Goal: Information Seeking & Learning: Learn about a topic

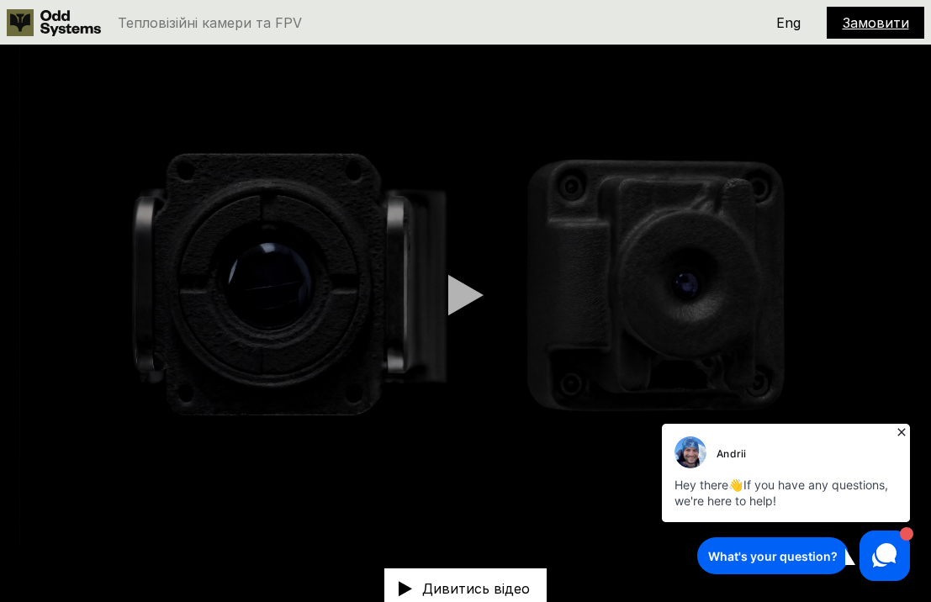
click at [452, 299] on div at bounding box center [465, 295] width 35 height 42
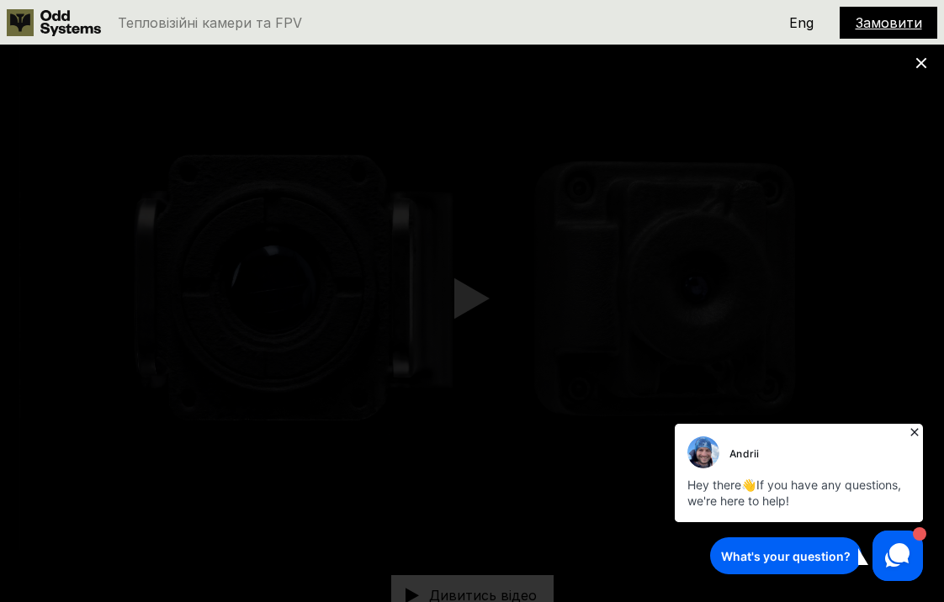
click at [909, 431] on icon at bounding box center [914, 432] width 17 height 17
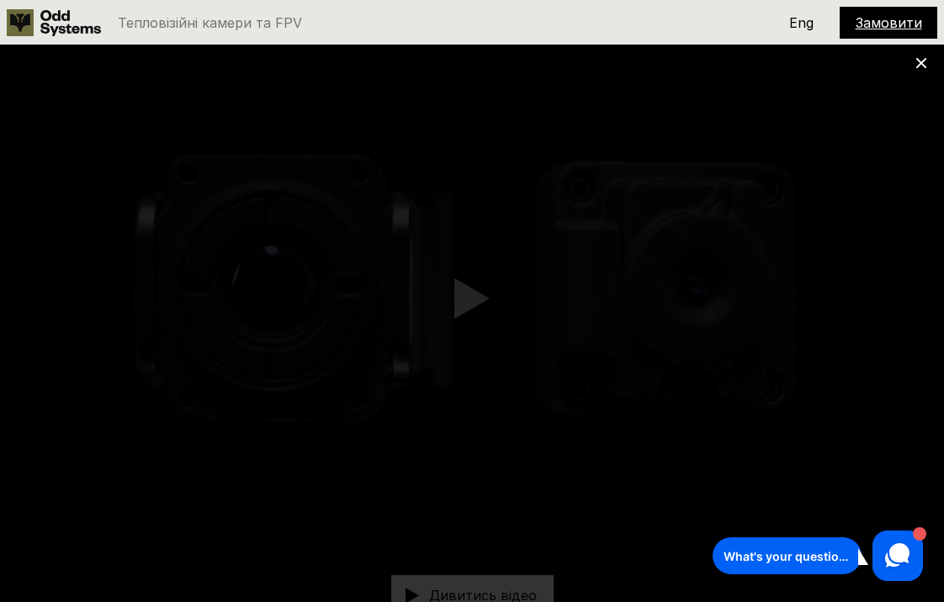
click at [71, 398] on div at bounding box center [472, 301] width 944 height 602
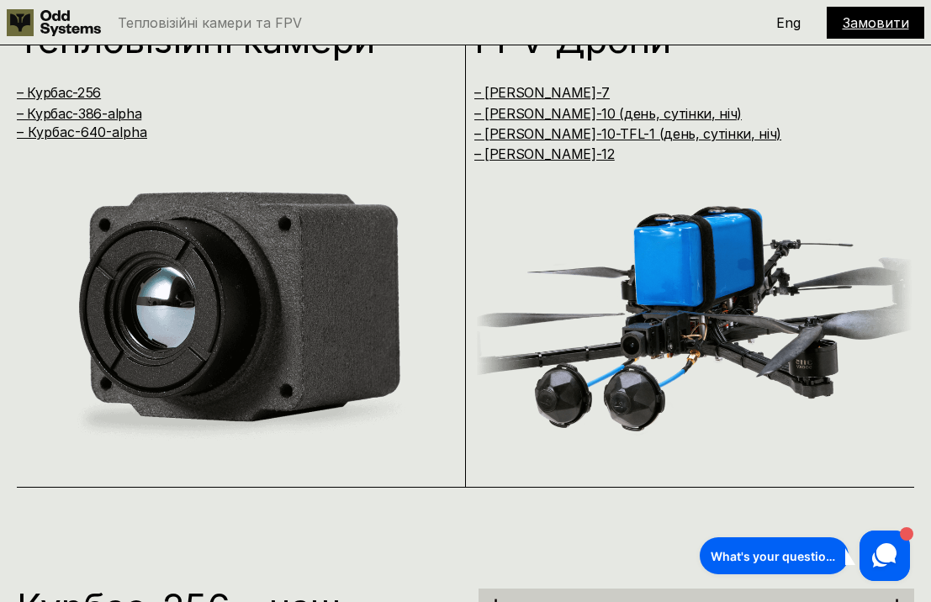
scroll to position [1736, 0]
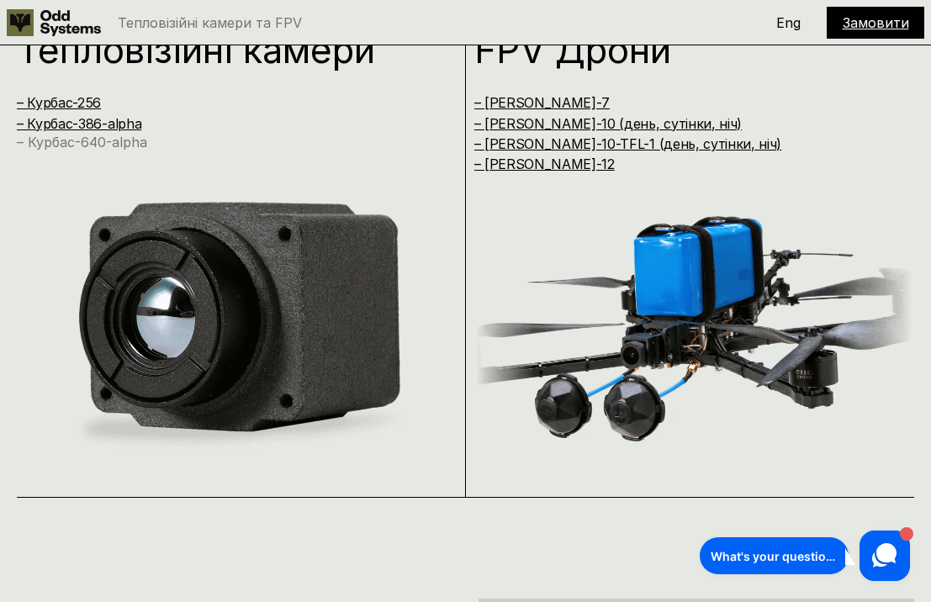
click at [91, 139] on link "– Курбас-640-alpha" at bounding box center [82, 142] width 130 height 17
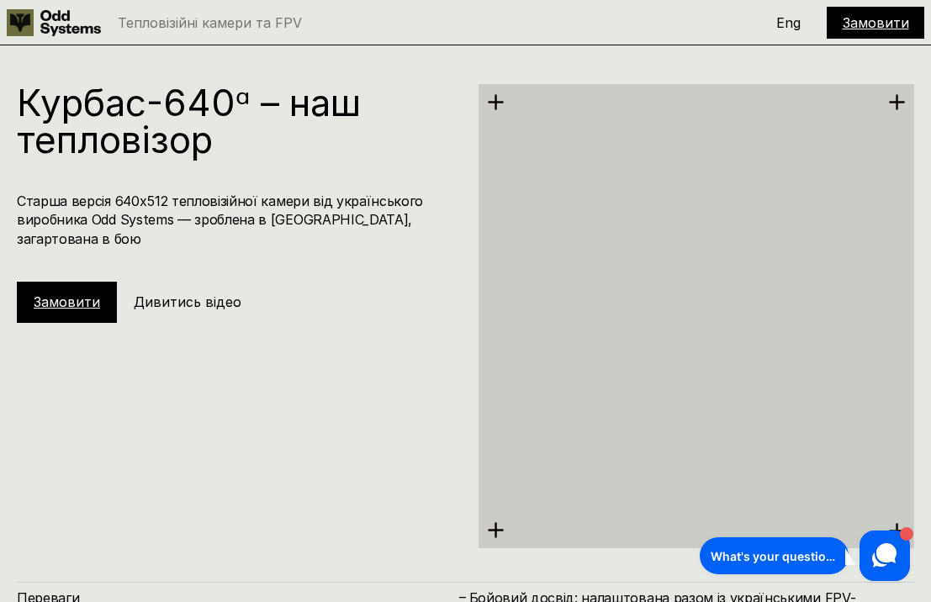
scroll to position [4097, 0]
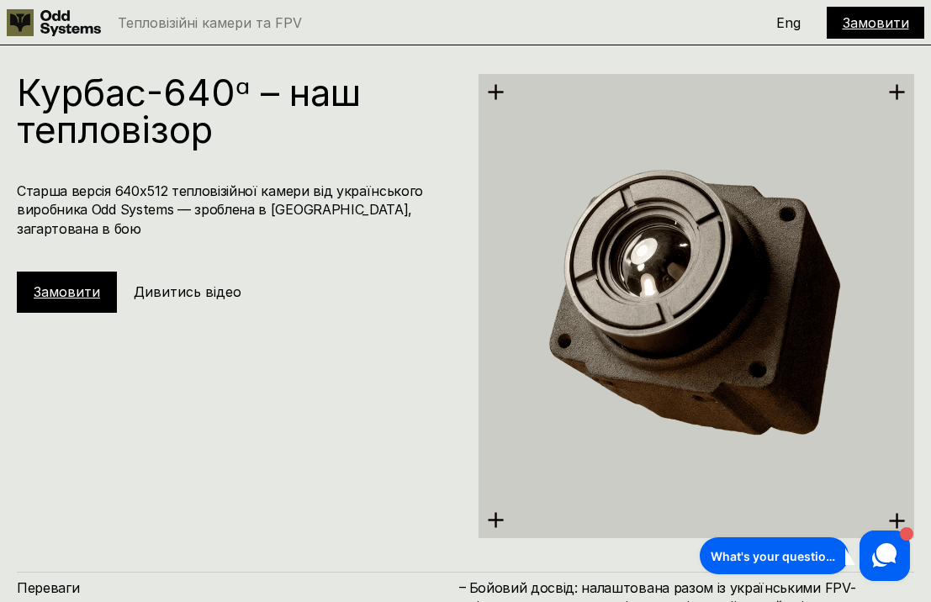
click at [77, 283] on link "Замовити" at bounding box center [67, 291] width 66 height 17
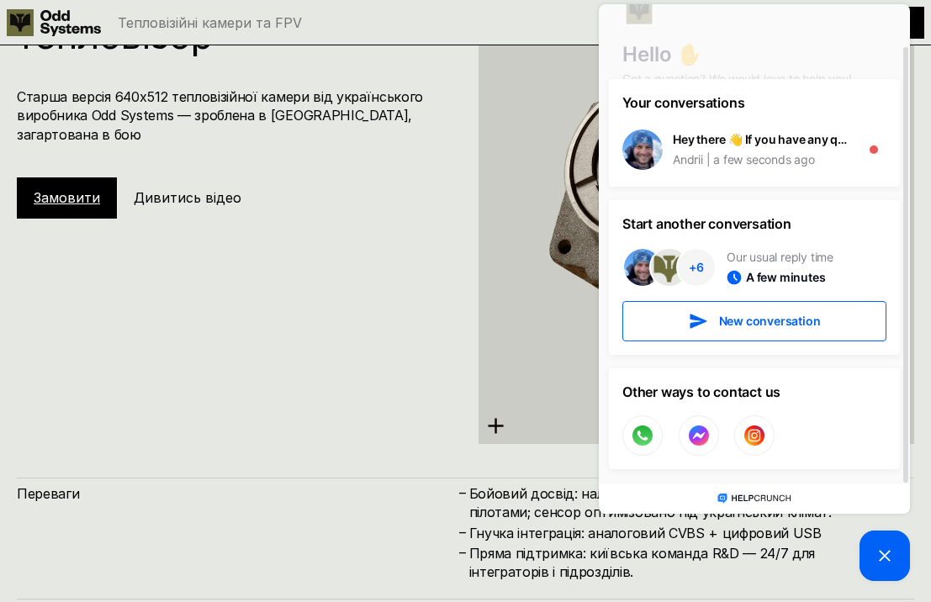
scroll to position [4178, 0]
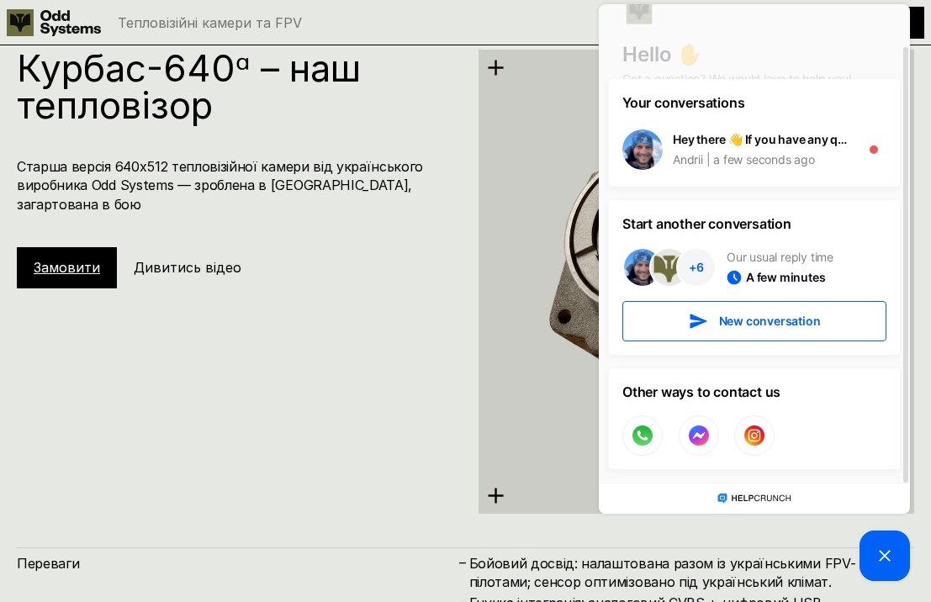
click at [226, 258] on h5 "Дивитись відео" at bounding box center [188, 267] width 108 height 19
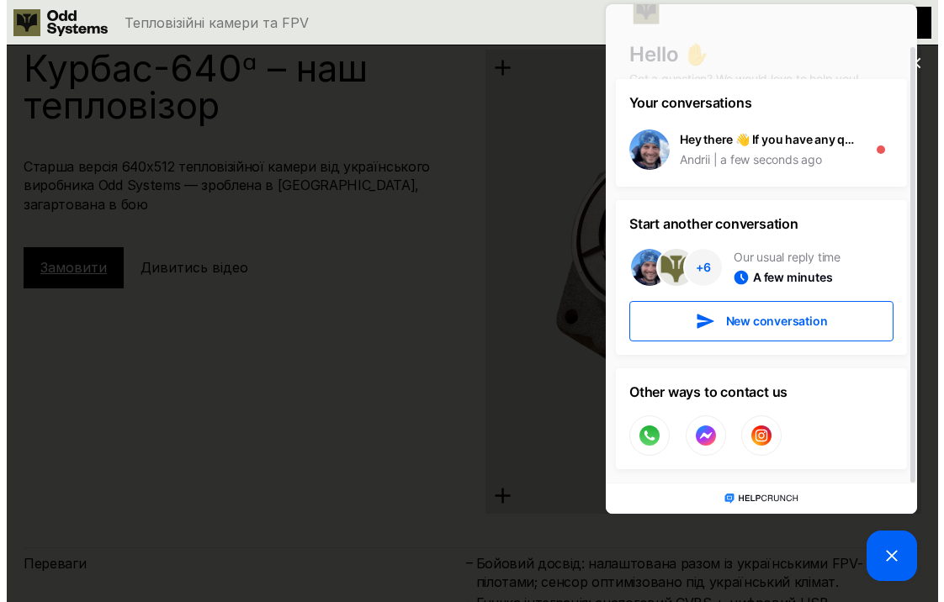
scroll to position [4147, 0]
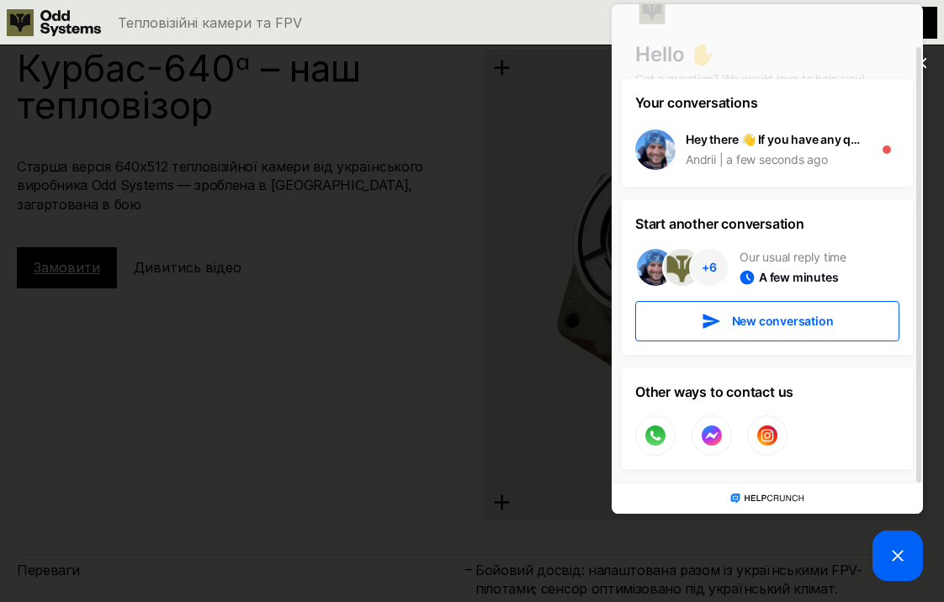
click at [770, 59] on h1 "Hello ✋" at bounding box center [767, 54] width 264 height 26
click at [900, 550] on icon at bounding box center [897, 556] width 20 height 20
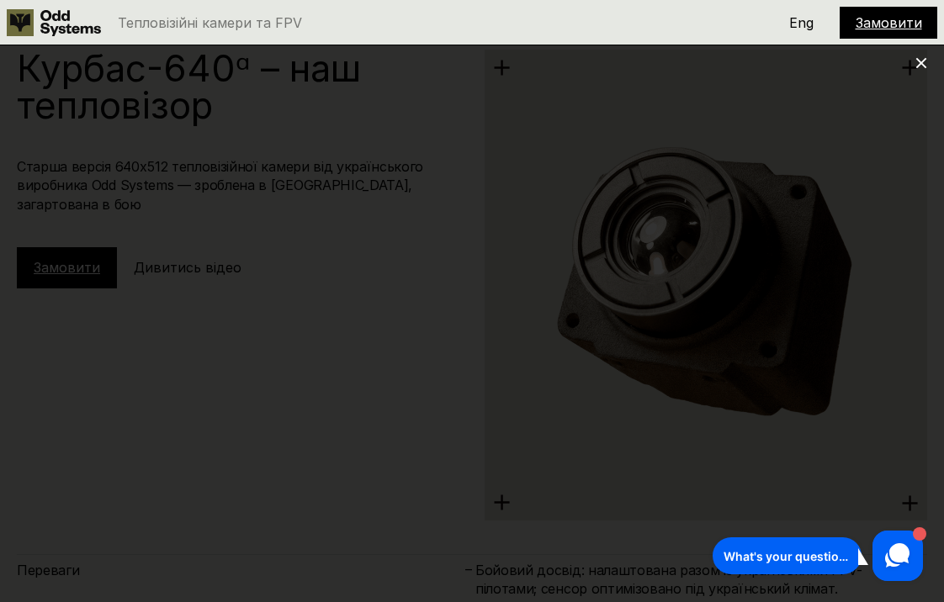
click at [894, 235] on div at bounding box center [472, 301] width 944 height 602
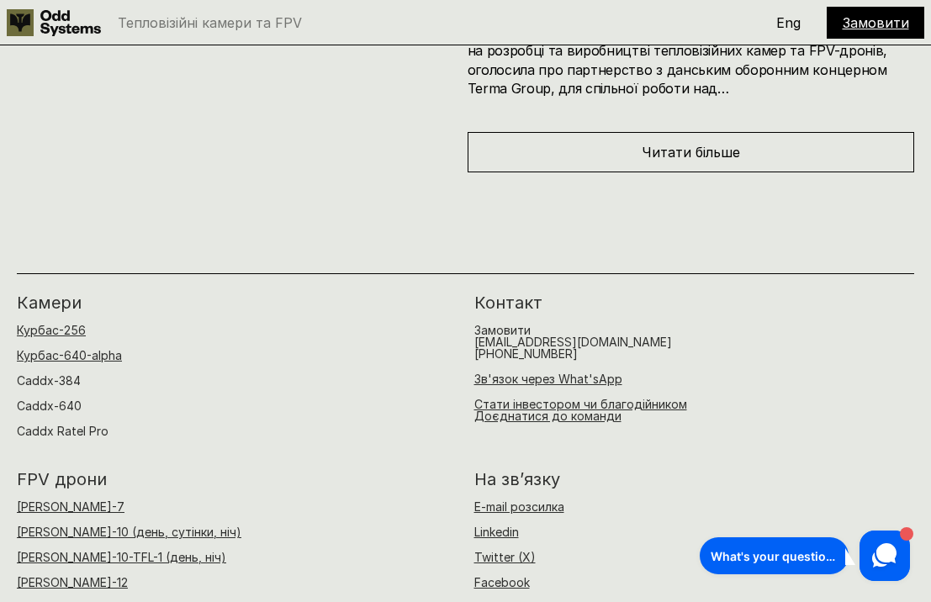
scroll to position [10602, 0]
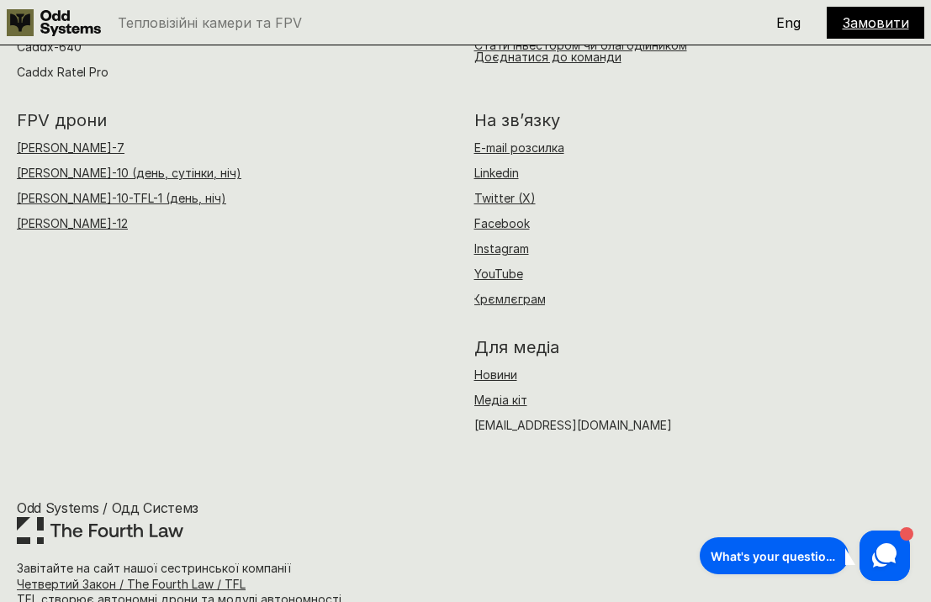
click at [77, 517] on link at bounding box center [100, 530] width 167 height 27
click at [86, 577] on link "Четвертий Закон / The Fourth Law / TFL" at bounding box center [131, 584] width 229 height 14
